Goal: Find specific fact: Find specific fact

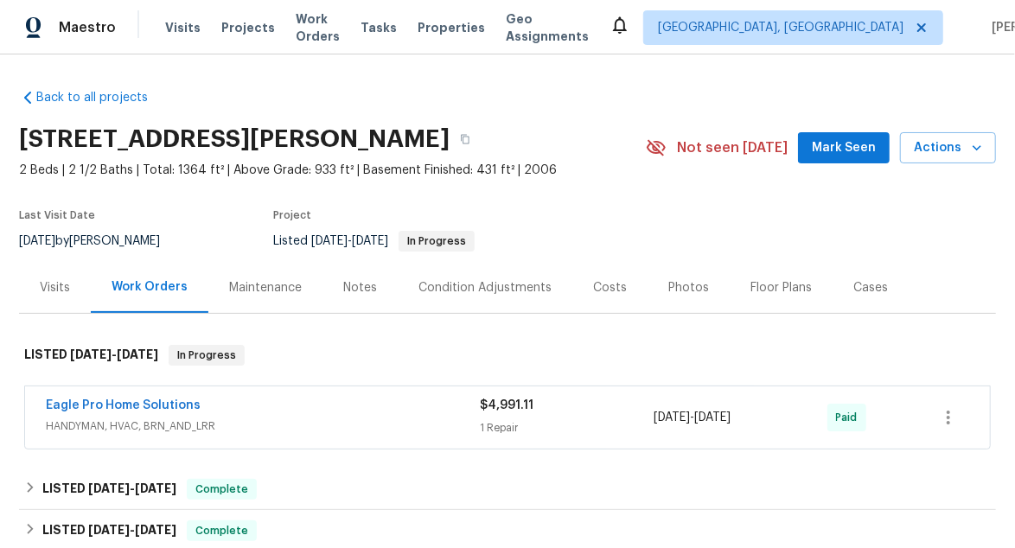
click at [55, 290] on div "Visits" at bounding box center [55, 287] width 30 height 17
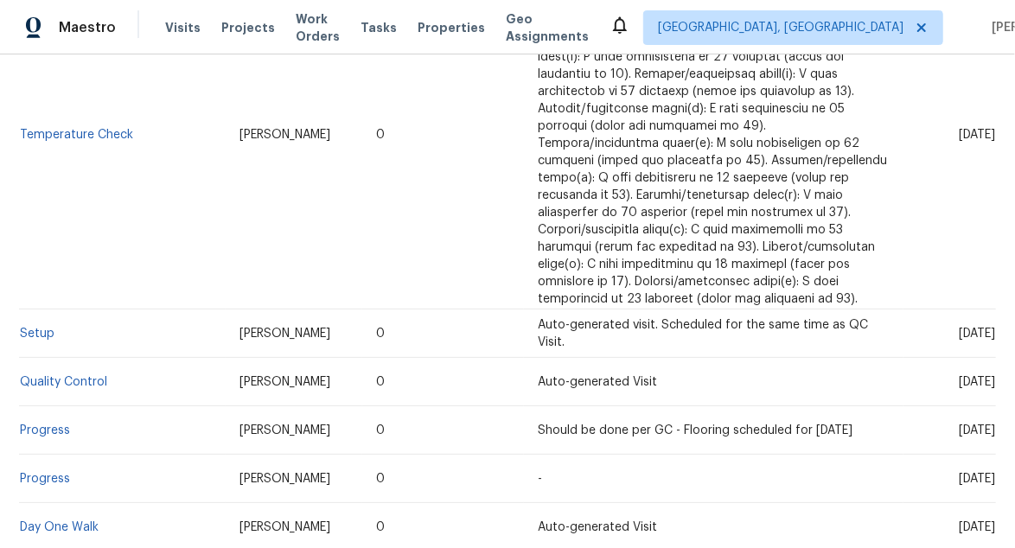
scroll to position [1729, 0]
click at [42, 327] on link "Setup" at bounding box center [37, 333] width 35 height 12
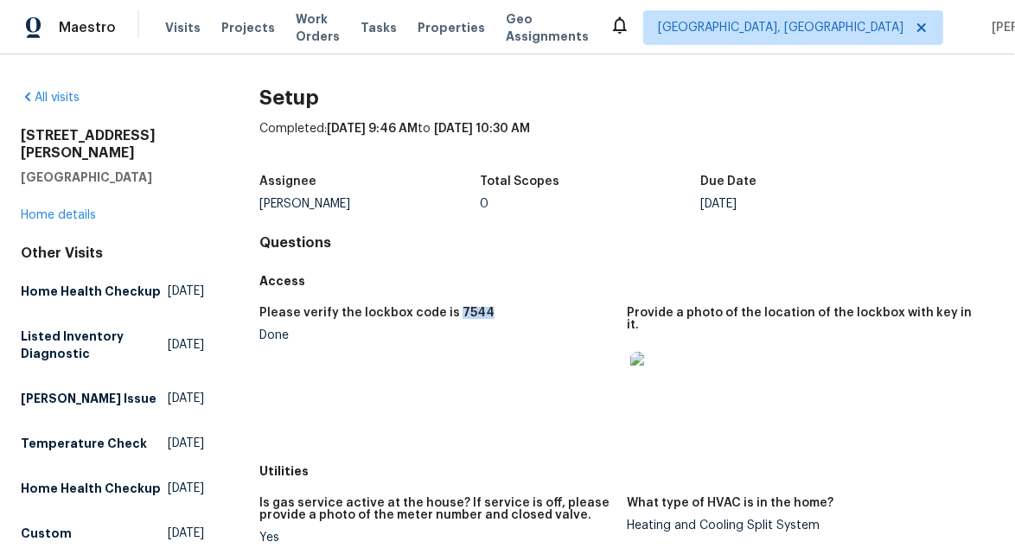
drag, startPoint x: 485, startPoint y: 317, endPoint x: 449, endPoint y: 315, distance: 36.4
click at [449, 315] on div "Please verify the lockbox code is 7544" at bounding box center [435, 318] width 353 height 22
click at [505, 324] on div "Please verify the lockbox code is 7544" at bounding box center [435, 318] width 353 height 22
drag, startPoint x: 488, startPoint y: 312, endPoint x: 451, endPoint y: 310, distance: 37.2
click at [447, 309] on div "Please verify the lockbox code is 7544" at bounding box center [435, 318] width 353 height 22
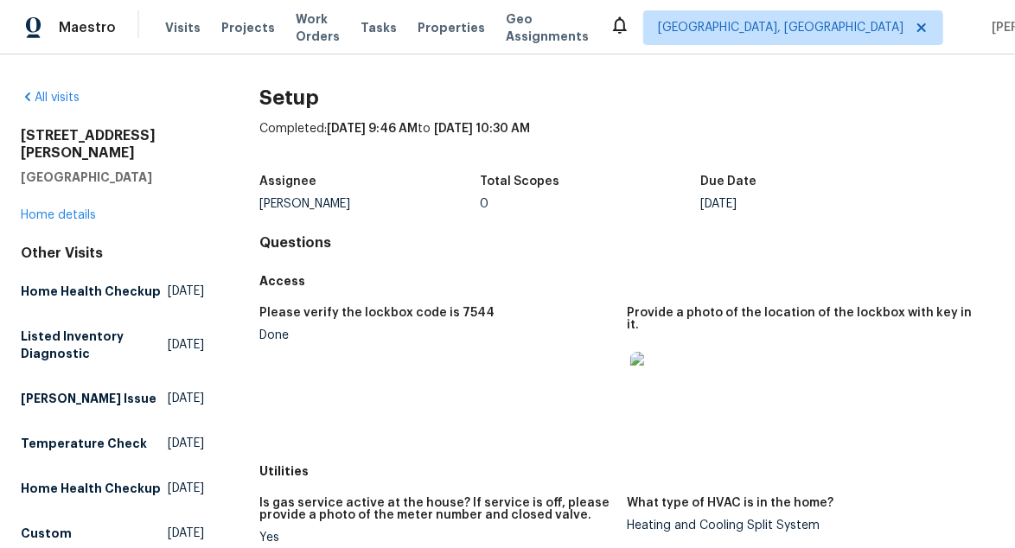
click at [472, 335] on div "Done" at bounding box center [435, 335] width 353 height 12
drag, startPoint x: 449, startPoint y: 313, endPoint x: 476, endPoint y: 317, distance: 27.1
click at [476, 317] on div "Please verify the lockbox code is 7544" at bounding box center [435, 318] width 353 height 22
copy h5 "7544"
